Goal: Task Accomplishment & Management: Manage account settings

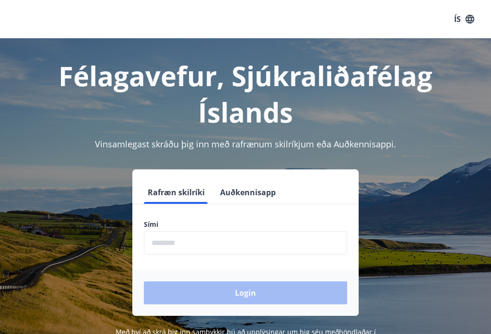
click at [243, 248] on input "phone" at bounding box center [245, 242] width 203 height 23
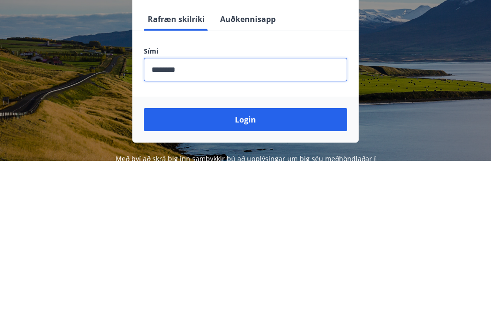
type input "********"
click at [272, 282] on button "Login" at bounding box center [245, 293] width 203 height 23
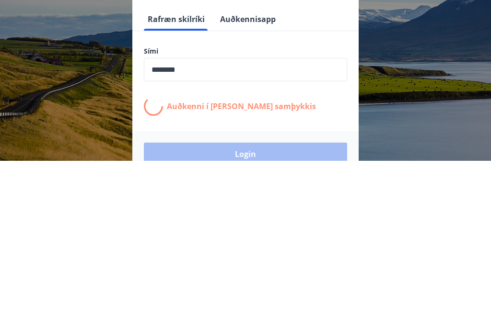
scroll to position [134, 0]
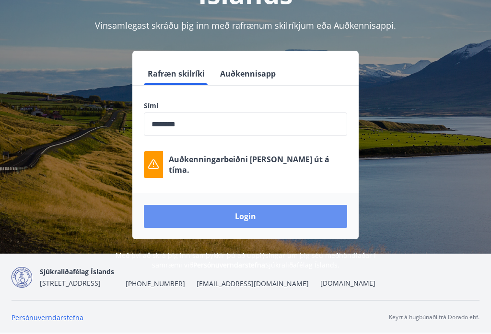
click at [251, 205] on button "Login" at bounding box center [245, 216] width 203 height 23
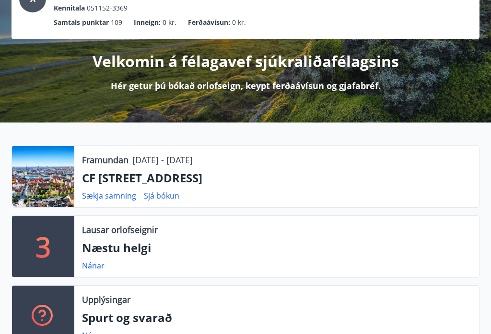
scroll to position [80, 0]
click at [100, 268] on link "Nánar" at bounding box center [93, 266] width 23 height 11
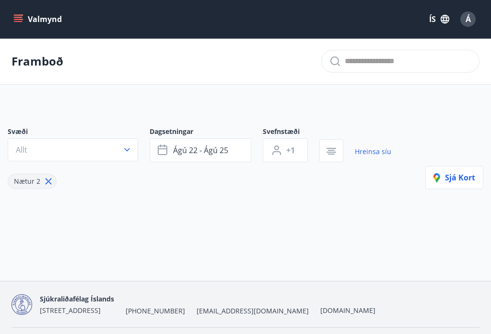
type input "*"
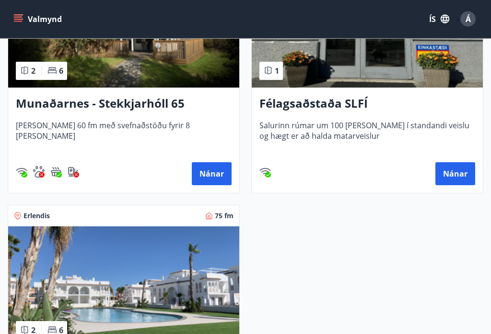
scroll to position [289, 0]
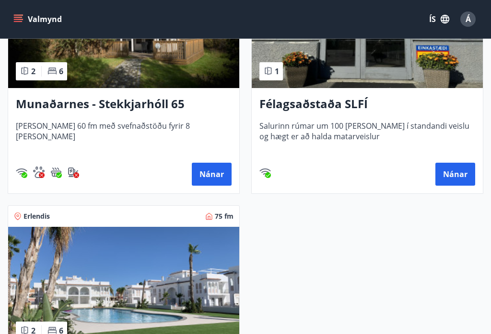
click at [19, 19] on icon "menu" at bounding box center [18, 19] width 10 height 10
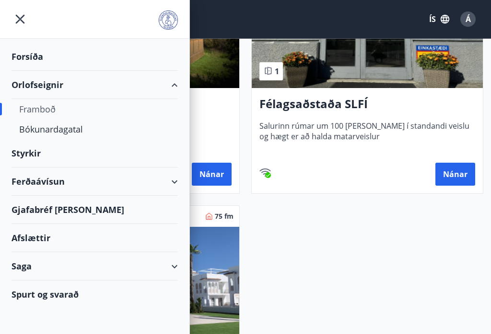
click at [82, 131] on div "Bókunardagatal" at bounding box center [94, 129] width 151 height 20
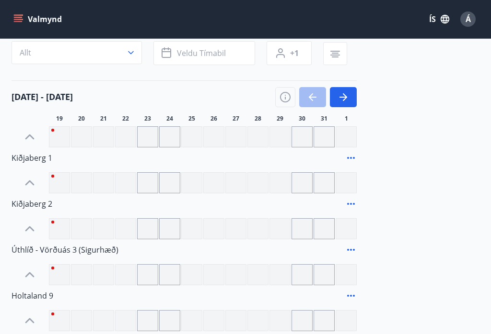
scroll to position [7, 0]
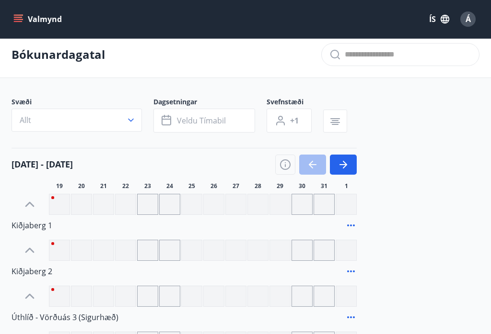
click at [136, 124] on button "Allt" at bounding box center [77, 120] width 130 height 23
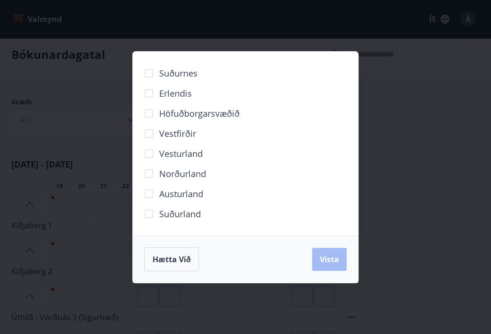
click at [176, 93] on span "Erlendis" at bounding box center [175, 93] width 33 height 12
click at [335, 264] on span "Vista" at bounding box center [329, 259] width 19 height 11
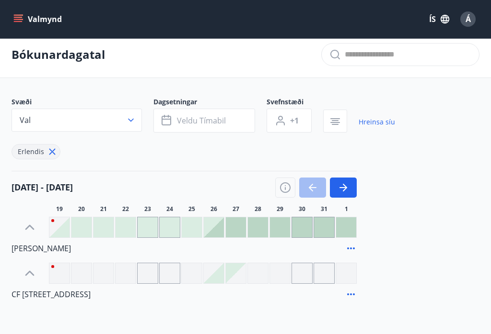
click at [334, 264] on div at bounding box center [323, 273] width 21 height 21
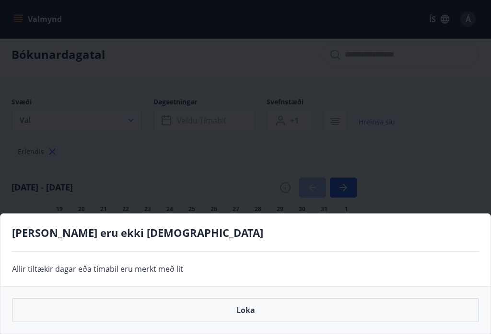
click at [249, 316] on button "Loka" at bounding box center [245, 311] width 467 height 24
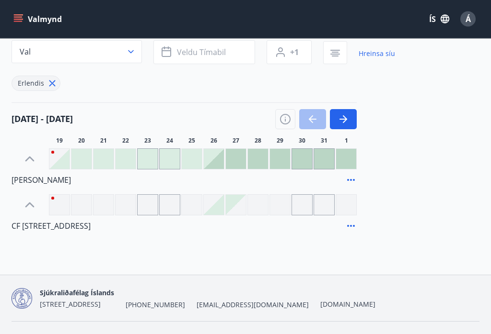
scroll to position [81, 0]
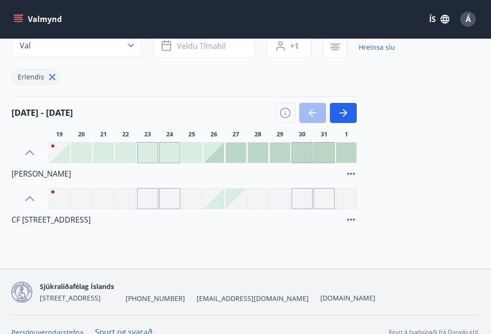
click at [345, 115] on icon "button" at bounding box center [345, 113] width 4 height 8
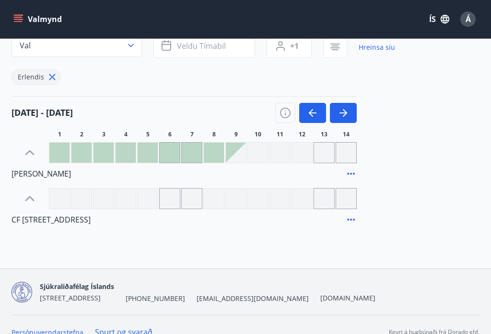
click at [344, 112] on icon "button" at bounding box center [343, 113] width 12 height 12
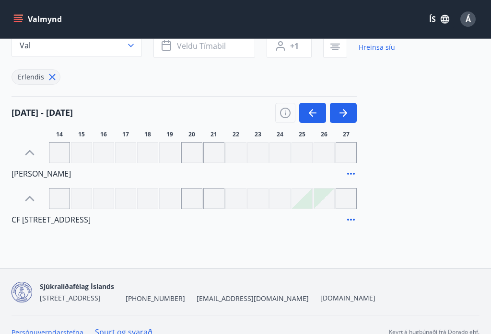
click at [344, 113] on icon "button" at bounding box center [343, 113] width 8 height 1
click at [345, 111] on icon "button" at bounding box center [345, 113] width 4 height 8
click at [347, 112] on icon "button" at bounding box center [343, 113] width 12 height 12
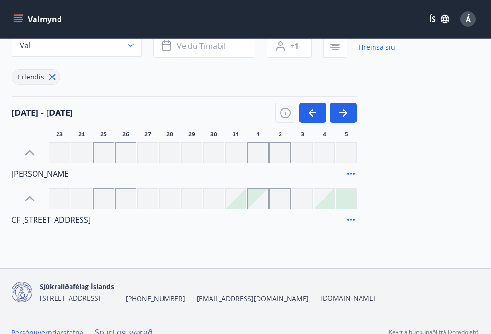
click at [348, 115] on icon "button" at bounding box center [343, 113] width 12 height 12
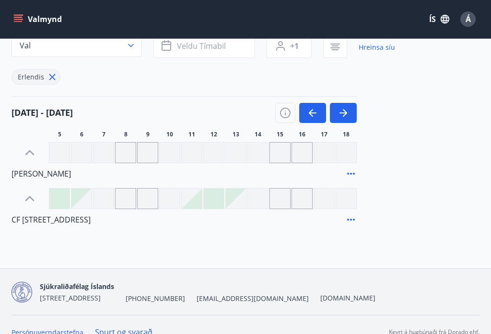
click at [309, 115] on icon "button" at bounding box center [313, 113] width 12 height 12
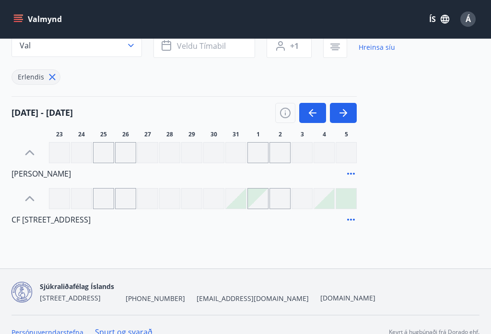
click at [345, 117] on icon "button" at bounding box center [343, 113] width 12 height 12
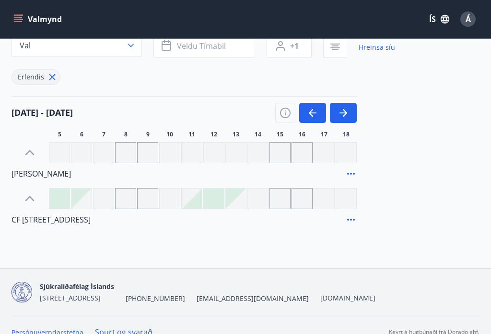
click at [342, 113] on icon "button" at bounding box center [343, 113] width 8 height 1
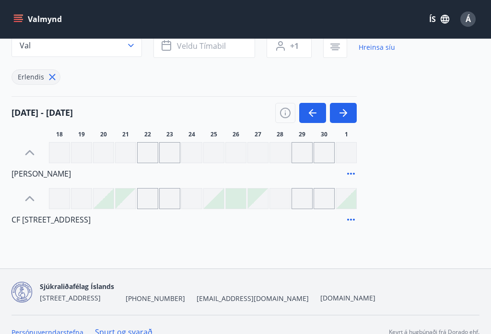
click at [343, 112] on icon "button" at bounding box center [343, 113] width 12 height 12
click at [345, 114] on icon "button" at bounding box center [345, 113] width 4 height 8
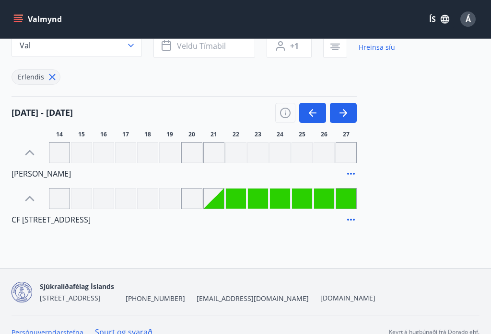
click at [342, 113] on icon "button" at bounding box center [343, 113] width 8 height 1
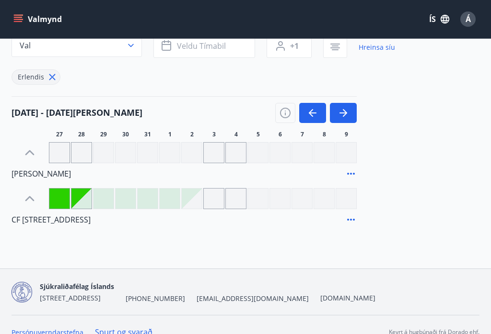
click at [341, 114] on icon "button" at bounding box center [343, 113] width 8 height 1
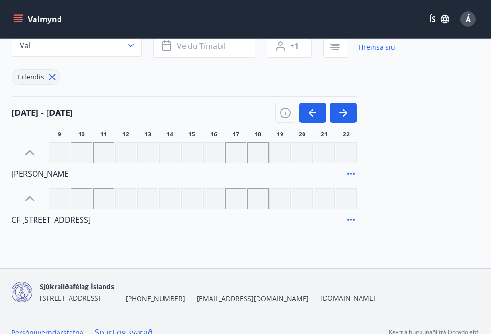
click at [348, 111] on icon "button" at bounding box center [343, 113] width 12 height 12
click at [344, 115] on icon "button" at bounding box center [345, 113] width 4 height 8
click at [343, 114] on icon "button" at bounding box center [343, 113] width 12 height 12
click at [21, 25] on button "Valmynd" at bounding box center [39, 19] width 54 height 17
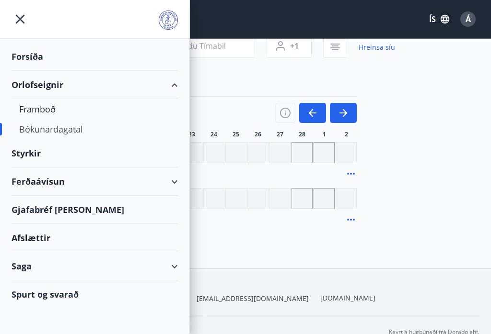
click at [25, 20] on icon "menu" at bounding box center [20, 19] width 17 height 17
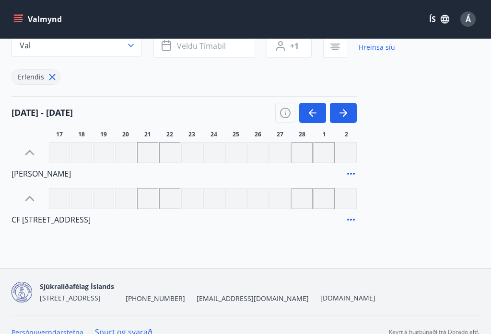
click at [23, 21] on button "Valmynd" at bounding box center [39, 19] width 54 height 17
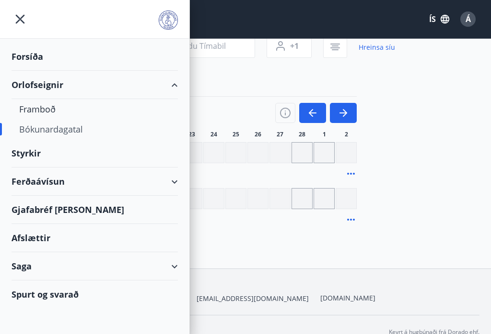
scroll to position [96, 0]
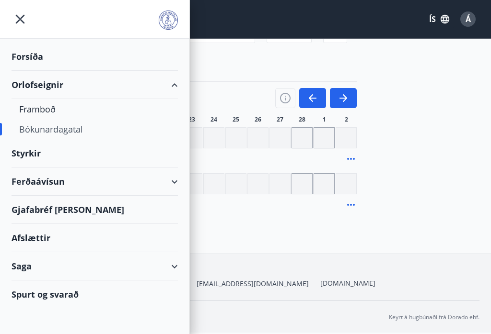
click at [435, 98] on div "17 feb - 02 mar 17 18 19 20 21 22 23 24 25 26 27 28 1 2" at bounding box center [246, 102] width 468 height 42
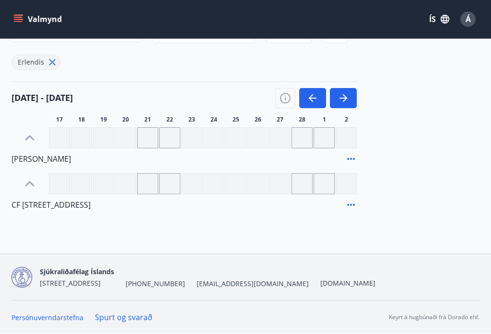
click at [469, 23] on span "Á" at bounding box center [467, 19] width 5 height 11
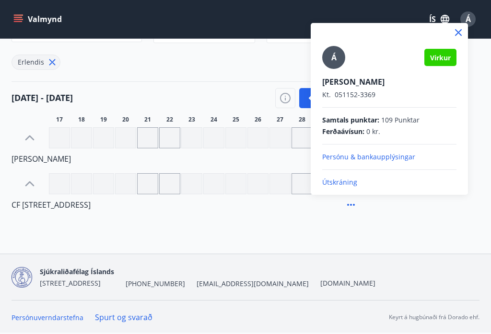
click at [343, 193] on div "Á Virkur Ásdís Ólöf Jakobsdóttir Kt. 051152-3369 Samtals punktar : 109 Punktar …" at bounding box center [389, 109] width 157 height 172
click at [352, 185] on p "Útskráning" at bounding box center [389, 183] width 134 height 10
click at [332, 184] on p "Útskráning" at bounding box center [389, 183] width 134 height 10
click at [353, 187] on p "Útskráning" at bounding box center [389, 183] width 134 height 10
click at [469, 34] on div at bounding box center [245, 167] width 491 height 334
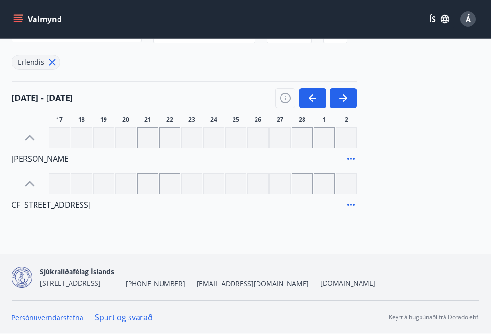
click at [471, 28] on button "Á" at bounding box center [467, 19] width 23 height 23
